Goal: Information Seeking & Learning: Learn about a topic

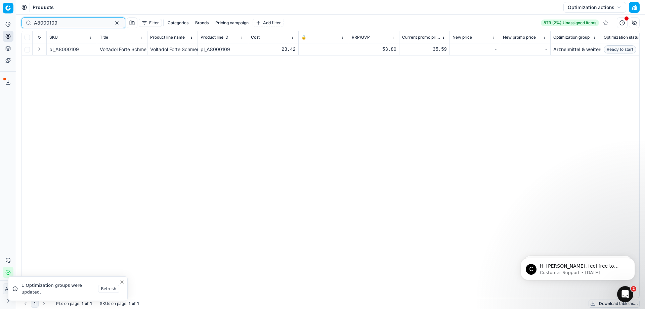
click at [113, 24] on button "button" at bounding box center [117, 23] width 8 height 8
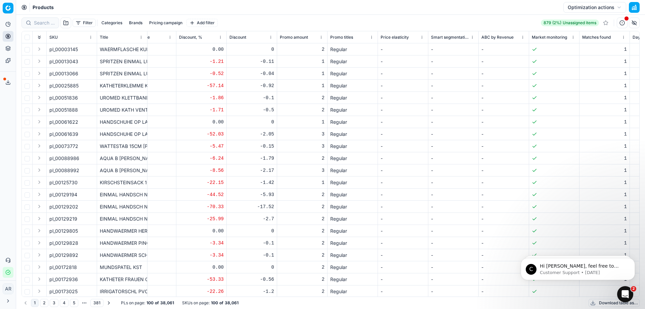
scroll to position [0, 1479]
click at [324, 38] on html "Pricing platform Analytics Pricing Product portfolio Templates Export service 0…" at bounding box center [322, 154] width 645 height 309
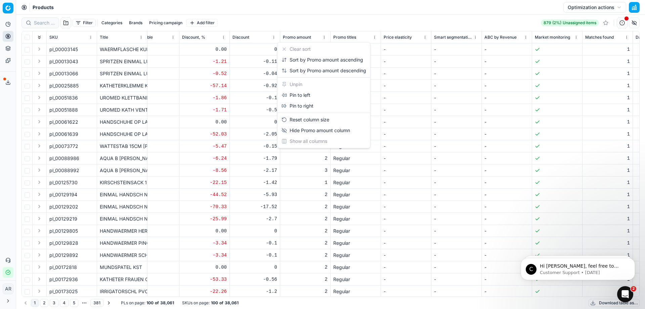
click at [324, 38] on html "Pricing platform Analytics Pricing Product portfolio Templates Export service 0…" at bounding box center [322, 154] width 645 height 309
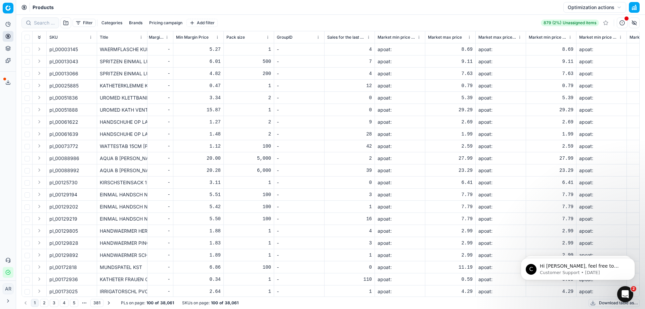
scroll to position [0, 2260]
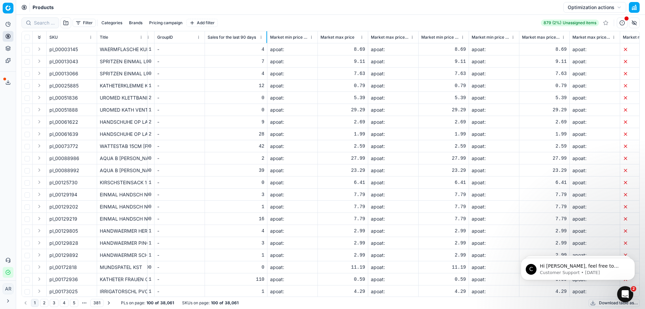
drag, startPoint x: 255, startPoint y: 37, endPoint x: 267, endPoint y: 39, distance: 12.3
click at [267, 39] on div at bounding box center [266, 37] width 1 height 12
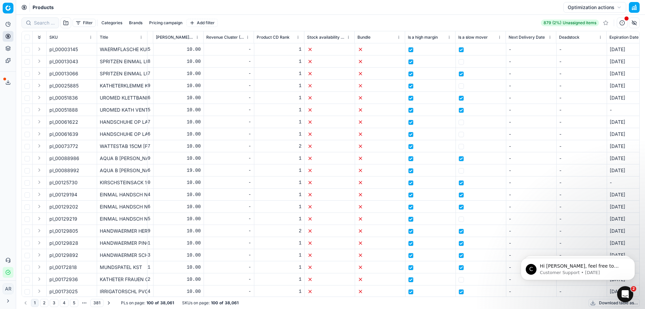
scroll to position [0, 5025]
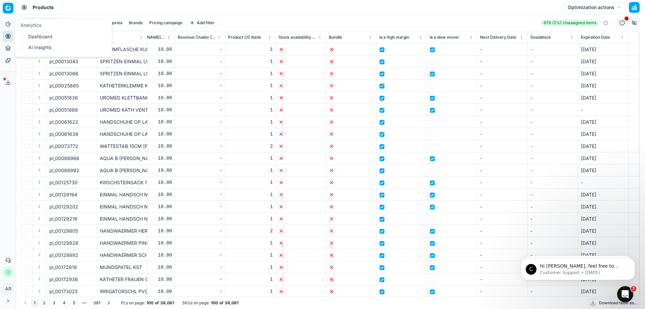
click at [7, 20] on button "Analytics" at bounding box center [8, 24] width 11 height 11
click at [9, 34] on icon at bounding box center [7, 36] width 5 height 5
click at [11, 25] on button "Analytics" at bounding box center [8, 24] width 11 height 11
click at [33, 34] on link "Dashboard" at bounding box center [65, 36] width 78 height 9
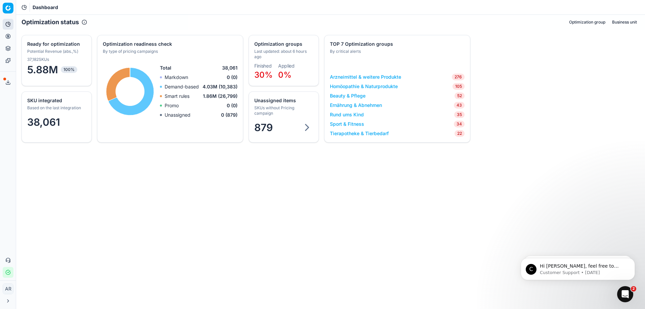
click at [221, 156] on div "SKU integrated Based on the last integration 38,061 Optimization groups Last up…" at bounding box center [330, 94] width 629 height 129
click at [386, 79] on link "Arzneimittel & weitere Produkte" at bounding box center [365, 77] width 71 height 7
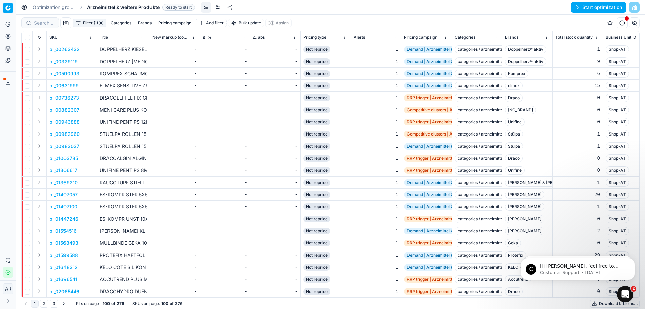
scroll to position [0, 768]
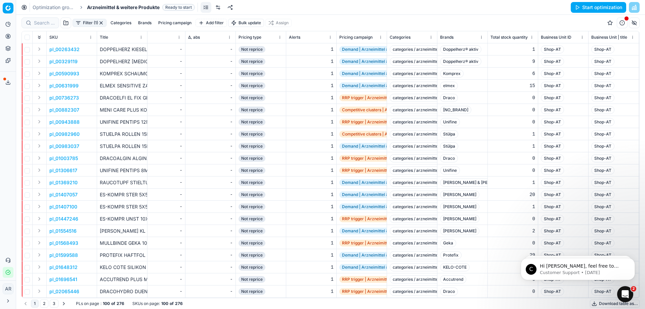
drag, startPoint x: 356, startPoint y: 49, endPoint x: 375, endPoint y: 22, distance: 32.3
click at [375, 22] on div "Filter (1) Categories Brands Pricing campaign Add filter Bulk update Assign" at bounding box center [330, 23] width 618 height 16
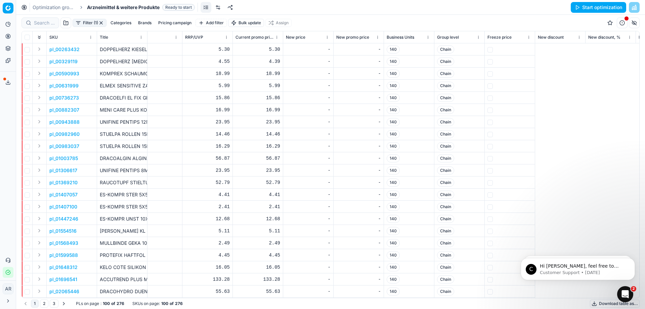
scroll to position [0, 0]
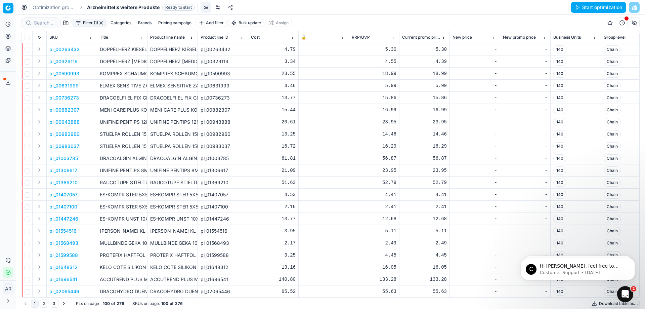
click at [625, 23] on button "button" at bounding box center [622, 22] width 11 height 11
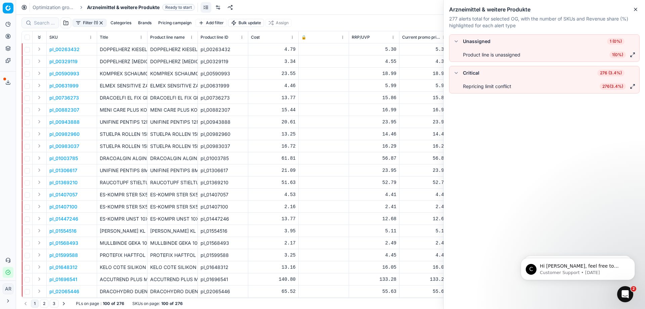
click at [499, 76] on div "Critical 276 (3.4%)" at bounding box center [544, 73] width 184 height 8
click at [476, 73] on div "Critical" at bounding box center [471, 73] width 16 height 7
click at [455, 73] on button "button" at bounding box center [456, 73] width 8 height 8
click at [606, 73] on span "276 (3.4%)" at bounding box center [610, 73] width 27 height 7
click at [610, 70] on span "276 (3.4%)" at bounding box center [610, 73] width 27 height 7
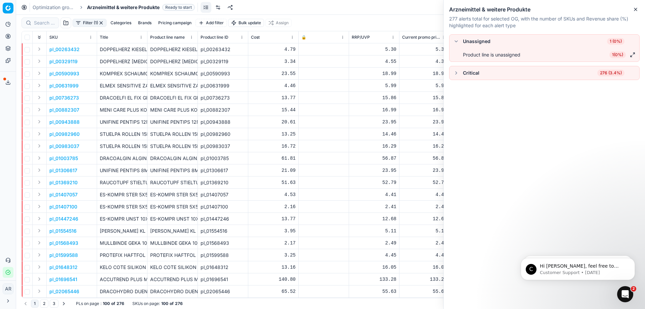
click at [463, 73] on div "Critical" at bounding box center [471, 73] width 16 height 7
click at [466, 73] on div "Critical" at bounding box center [471, 73] width 16 height 7
click at [455, 74] on button "button" at bounding box center [456, 73] width 8 height 8
click at [493, 88] on div "Repricing limit conflict" at bounding box center [487, 86] width 48 height 7
click at [609, 86] on span "276 ( 3.4% )" at bounding box center [612, 86] width 26 height 7
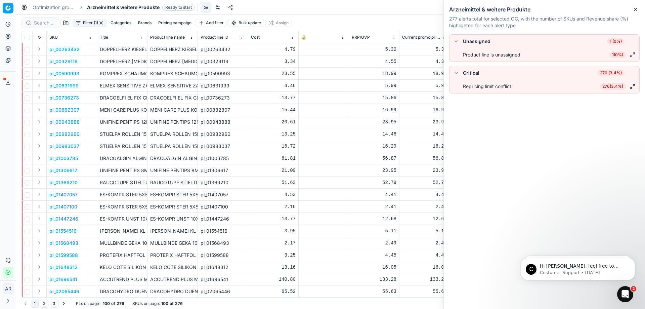
click at [635, 87] on button "button" at bounding box center [632, 86] width 8 height 8
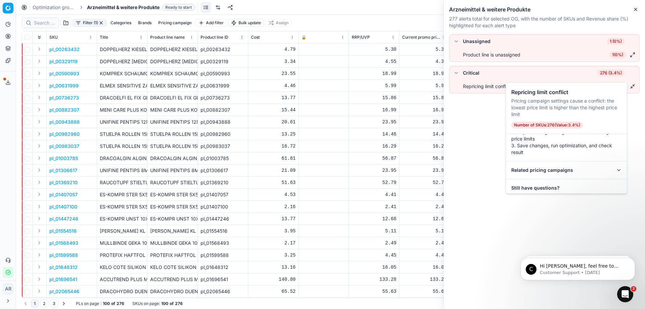
scroll to position [45, 0]
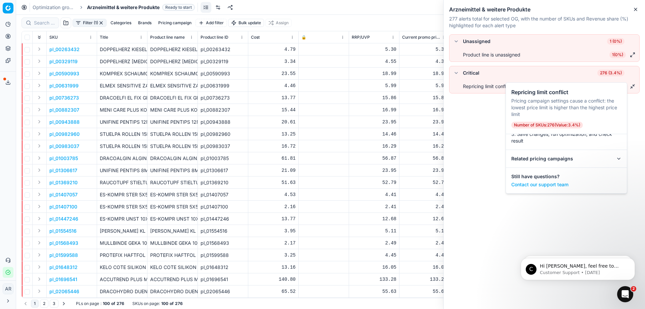
click at [552, 126] on span "Number of SKUs : 276 ( Value : 3.4% )" at bounding box center [547, 125] width 72 height 7
click at [9, 10] on html "Pricing platform Analytics Pricing Product portfolio Templates Export service 0…" at bounding box center [322, 154] width 645 height 309
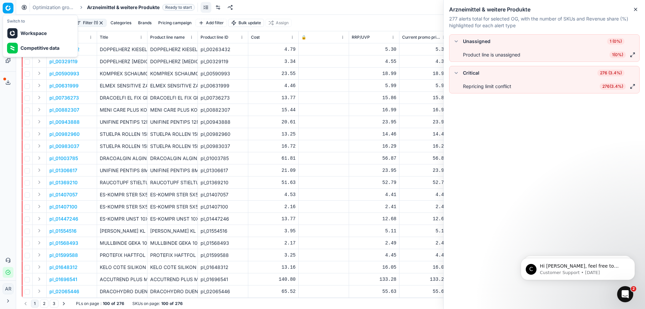
click at [11, 9] on html "Pricing platform Analytics Pricing Product portfolio Templates Export service 0…" at bounding box center [322, 154] width 645 height 309
click at [12, 27] on button "Analytics" at bounding box center [8, 24] width 11 height 11
click at [32, 36] on link "Dashboard" at bounding box center [65, 36] width 78 height 9
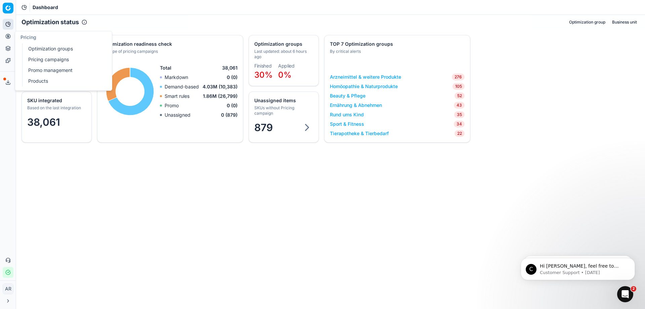
click at [47, 47] on link "Optimization groups" at bounding box center [65, 48] width 78 height 9
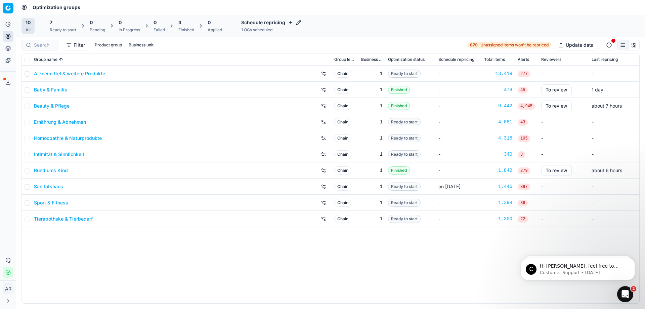
click at [62, 168] on link "Rund ums Kind" at bounding box center [51, 170] width 34 height 7
